Goal: Task Accomplishment & Management: Complete application form

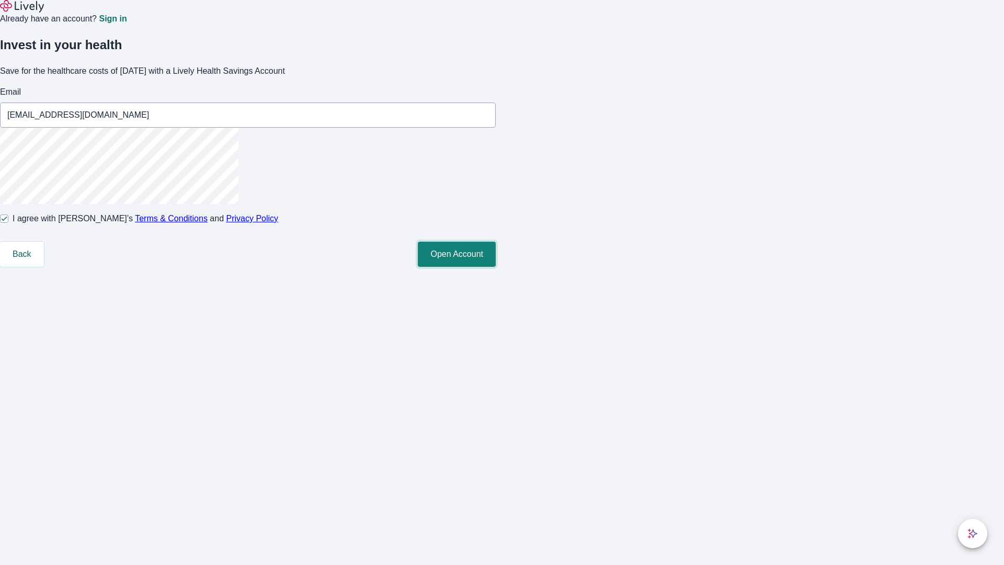
click at [496, 267] on button "Open Account" at bounding box center [457, 254] width 78 height 25
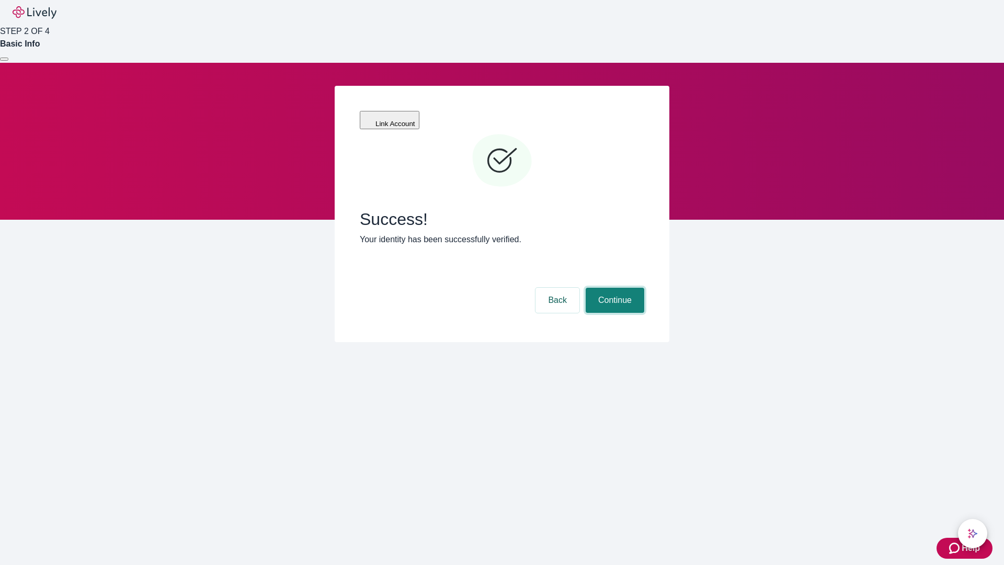
click at [613, 288] on button "Continue" at bounding box center [615, 300] width 59 height 25
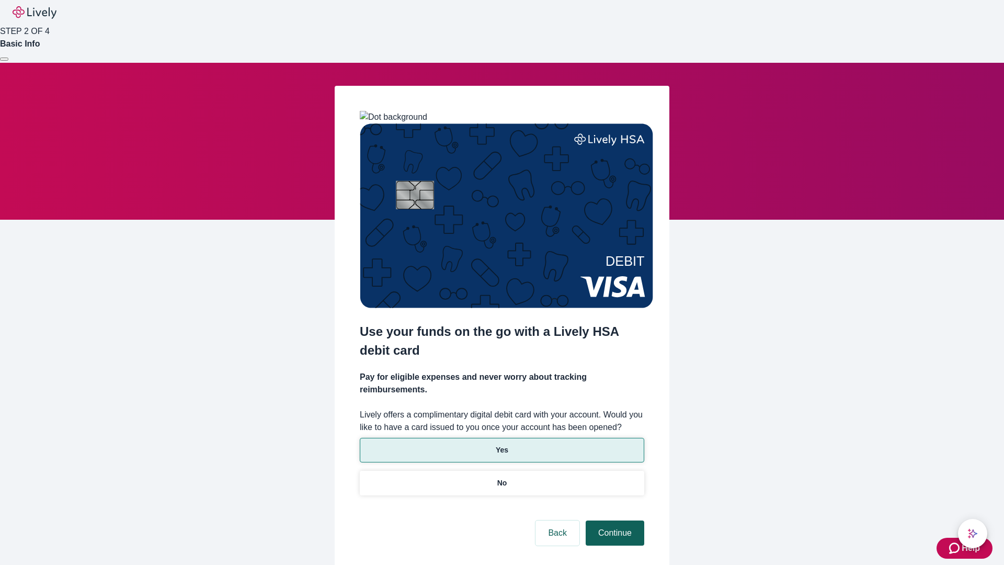
click at [501, 477] on p "No" at bounding box center [502, 482] width 10 height 11
click at [613, 520] on button "Continue" at bounding box center [615, 532] width 59 height 25
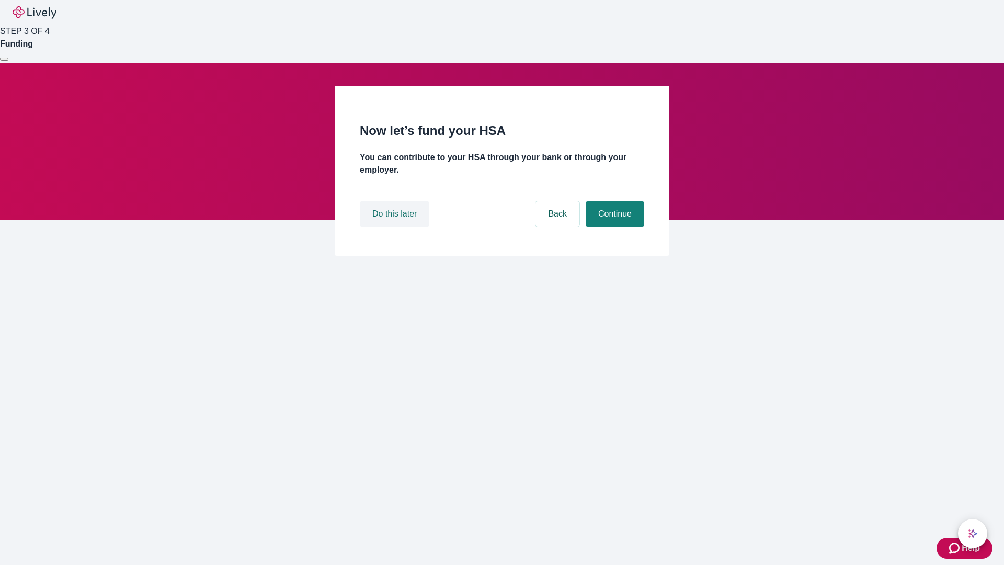
click at [396, 226] on button "Do this later" at bounding box center [395, 213] width 70 height 25
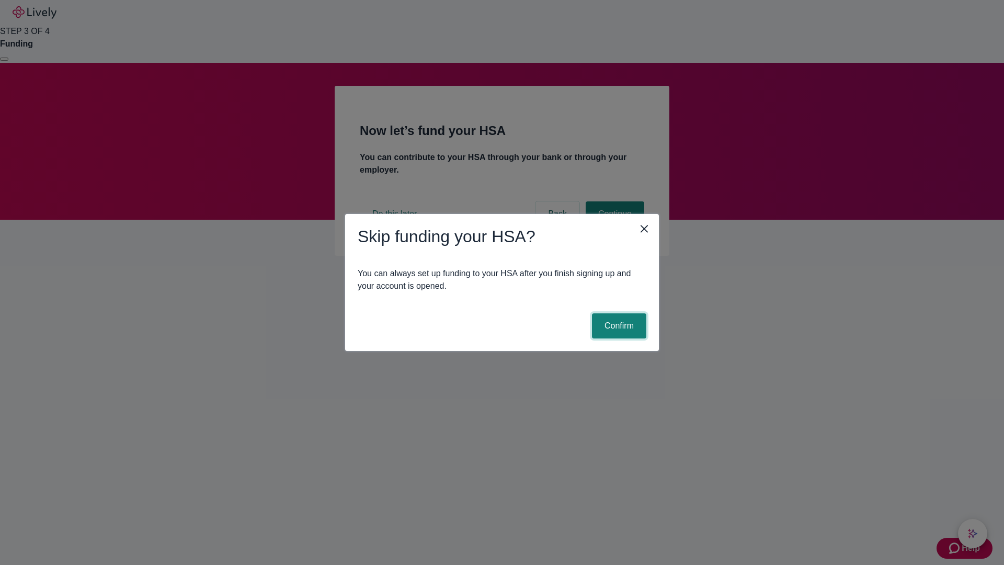
click at [618, 326] on button "Confirm" at bounding box center [619, 325] width 54 height 25
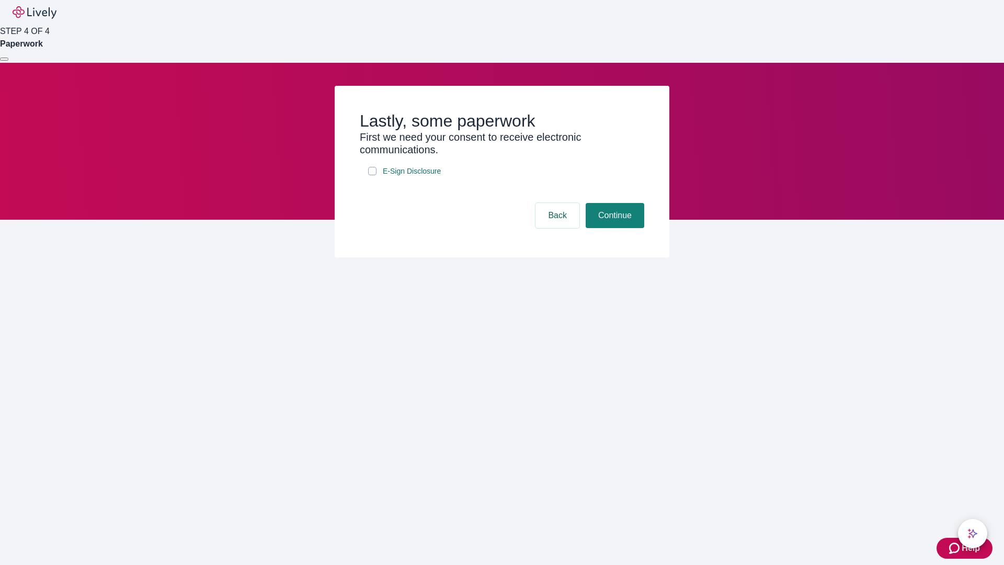
click at [372, 175] on input "E-Sign Disclosure" at bounding box center [372, 171] width 8 height 8
checkbox input "true"
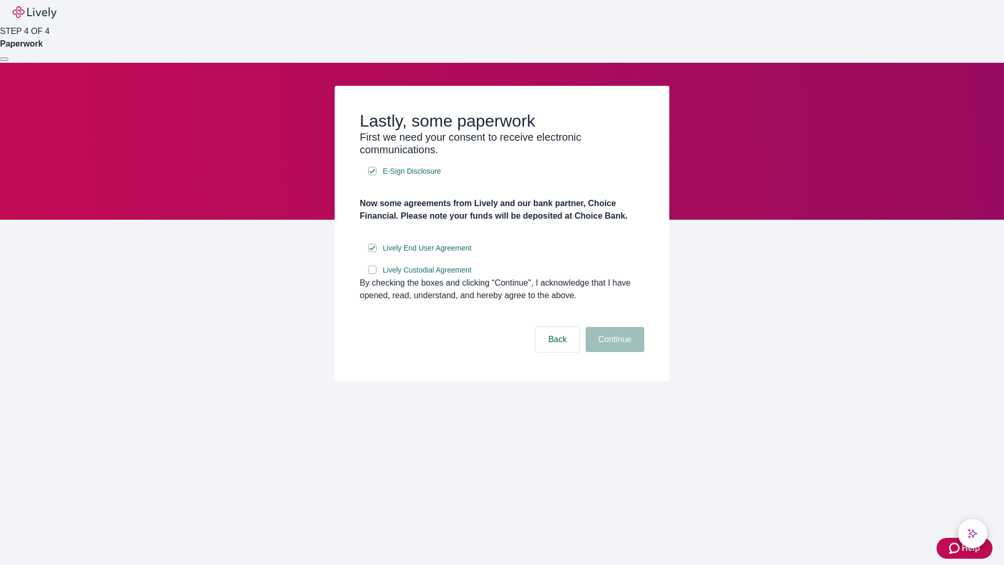
click at [372, 274] on input "Lively Custodial Agreement" at bounding box center [372, 270] width 8 height 8
checkbox input "true"
click at [613, 352] on button "Continue" at bounding box center [615, 339] width 59 height 25
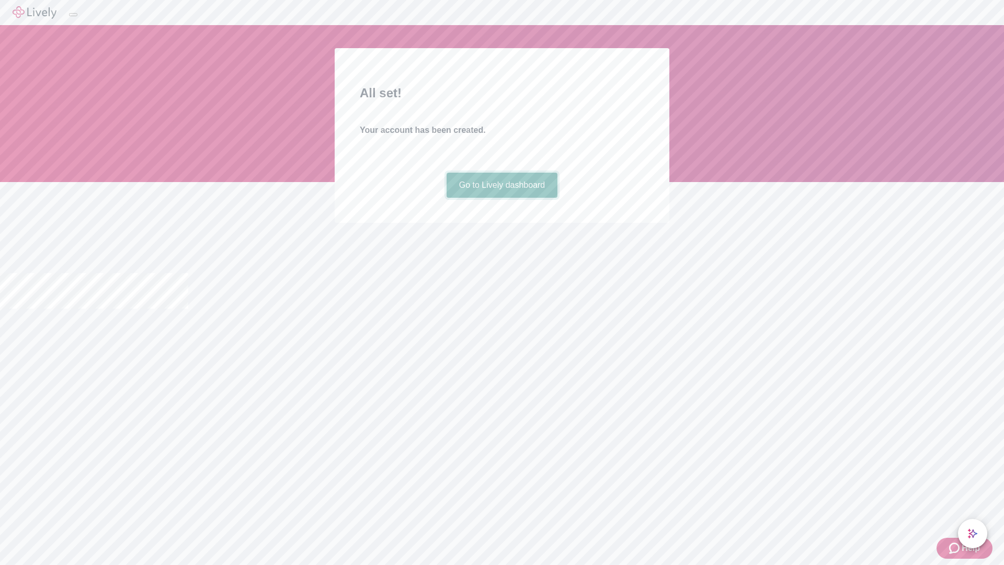
click at [501, 198] on link "Go to Lively dashboard" at bounding box center [502, 185] width 111 height 25
